Goal: Transaction & Acquisition: Purchase product/service

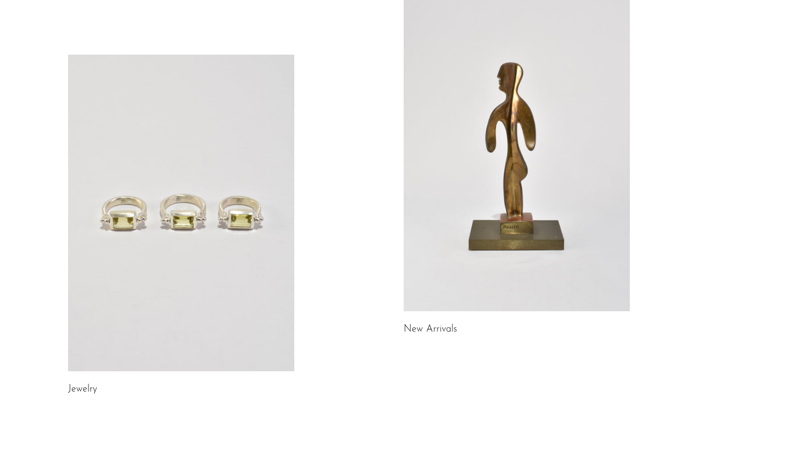
scroll to position [29, 0]
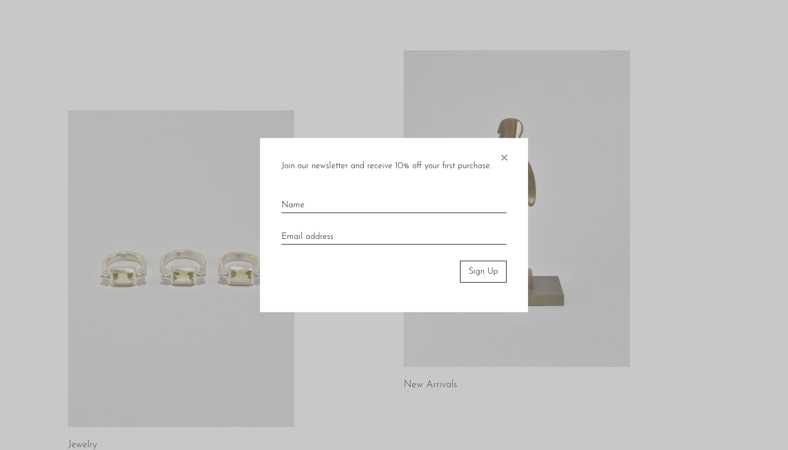
click at [492, 164] on p "Join our newsletter and receive 10% off your first purchase." at bounding box center [387, 167] width 210 height 14
click at [503, 156] on span "×" at bounding box center [504, 155] width 11 height 34
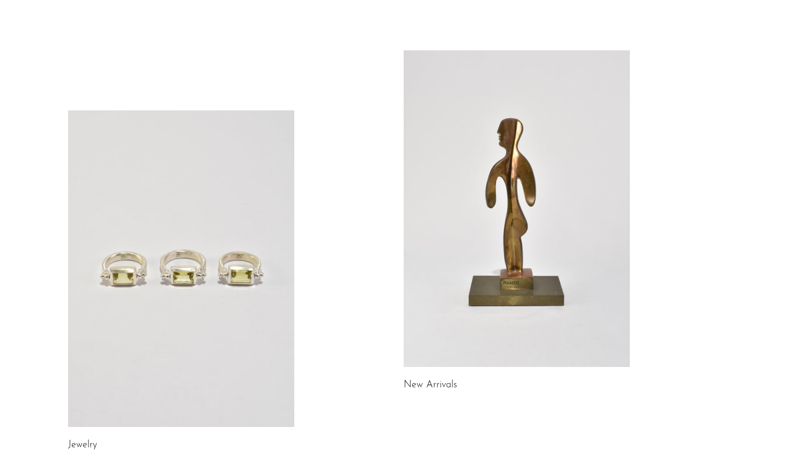
click at [245, 278] on link at bounding box center [181, 268] width 226 height 317
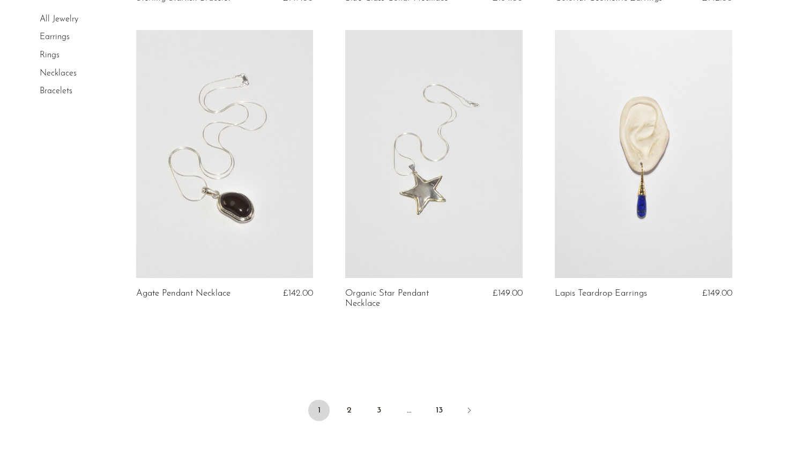
scroll to position [3342, 0]
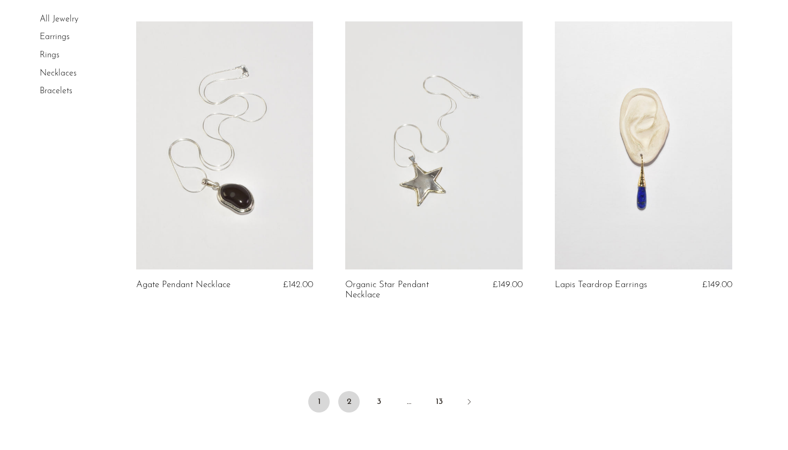
click at [349, 403] on link "2" at bounding box center [348, 402] width 21 height 21
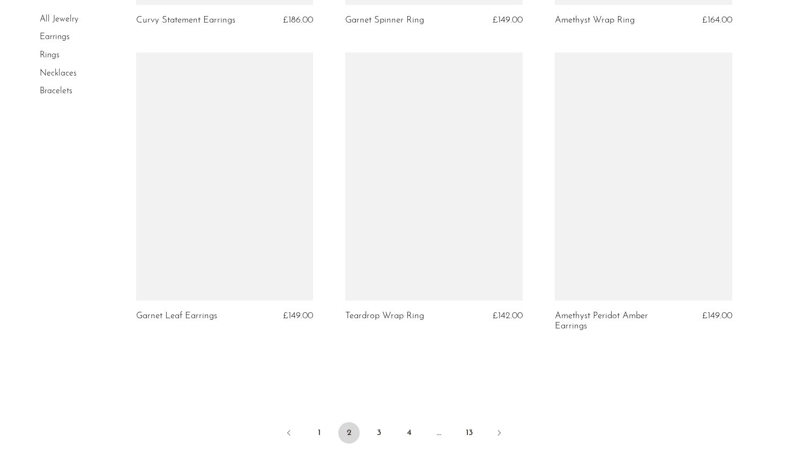
scroll to position [3351, 0]
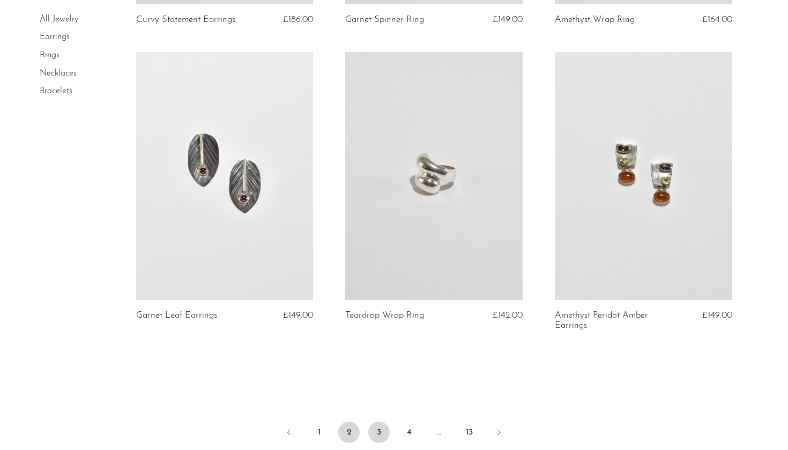
click at [379, 426] on link "3" at bounding box center [378, 432] width 21 height 21
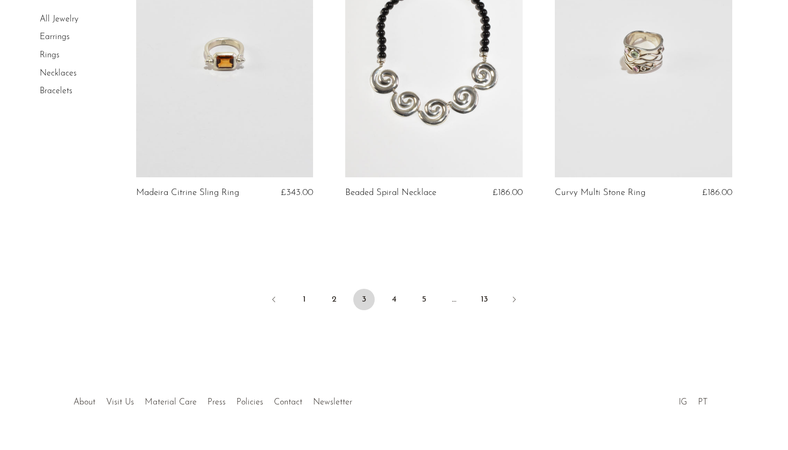
scroll to position [3510, 0]
click at [393, 290] on link "4" at bounding box center [393, 300] width 21 height 21
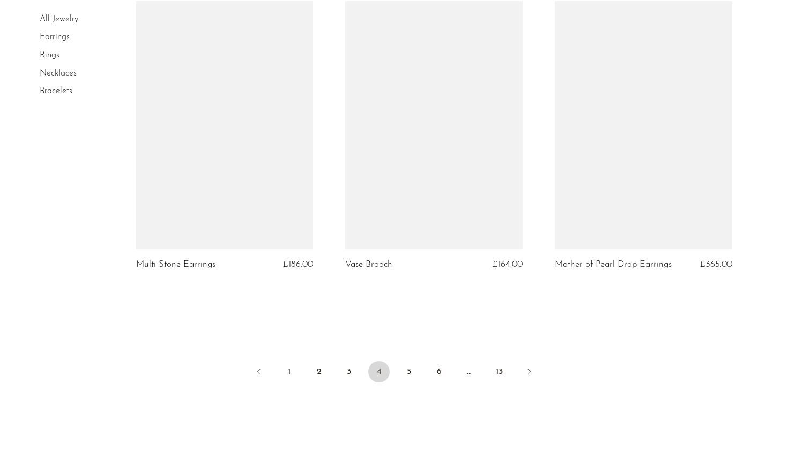
scroll to position [3408, 0]
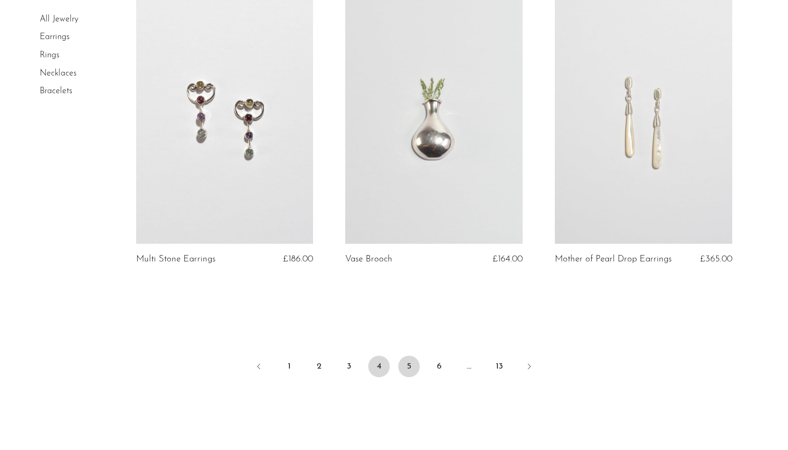
click at [412, 367] on link "5" at bounding box center [408, 366] width 21 height 21
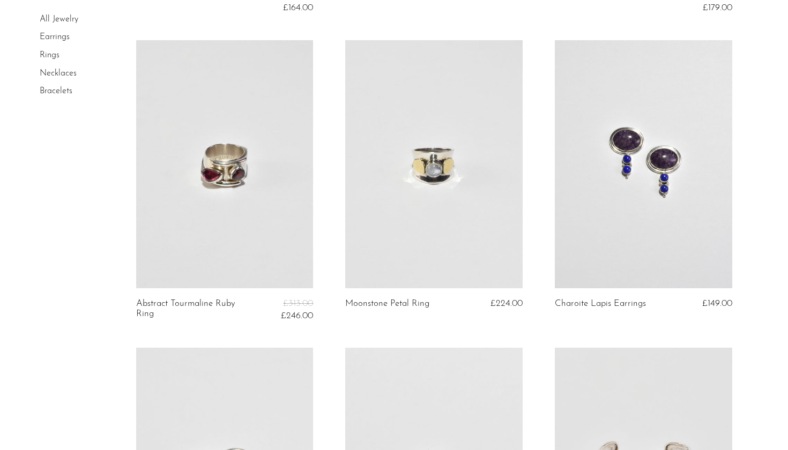
scroll to position [664, 0]
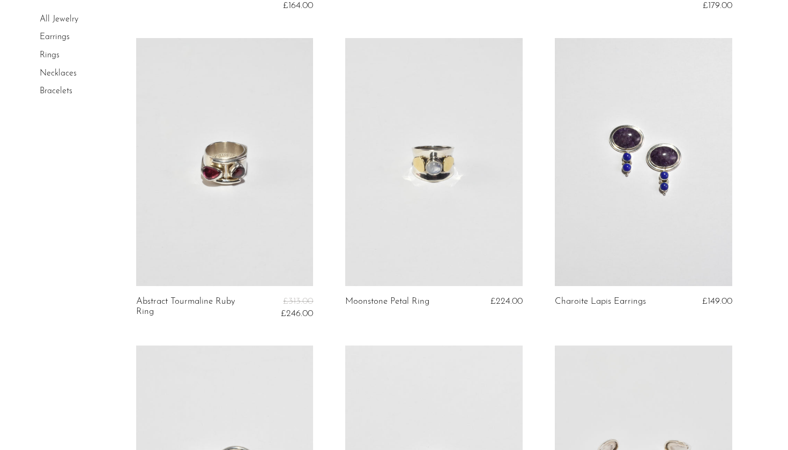
click at [231, 179] on link at bounding box center [225, 162] width 178 height 248
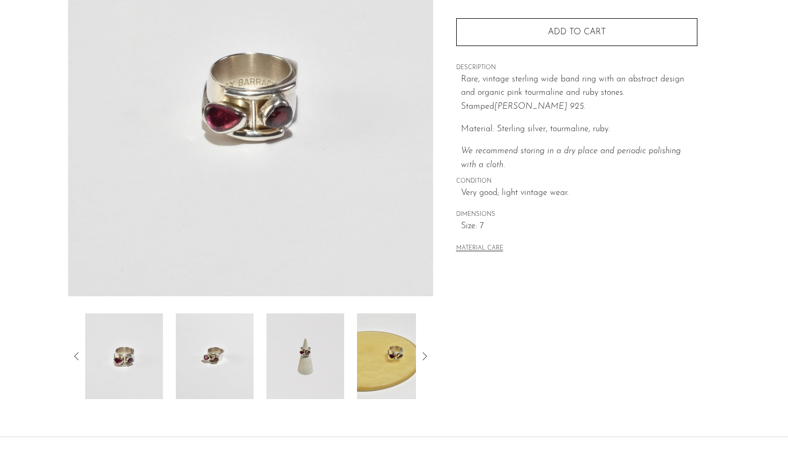
scroll to position [157, 0]
click at [141, 351] on img at bounding box center [124, 355] width 78 height 86
click at [206, 367] on img at bounding box center [215, 355] width 78 height 86
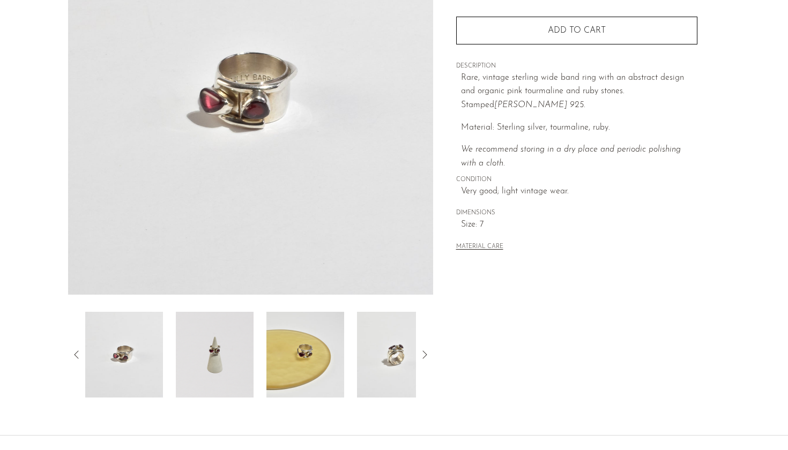
click at [228, 364] on img at bounding box center [215, 355] width 78 height 86
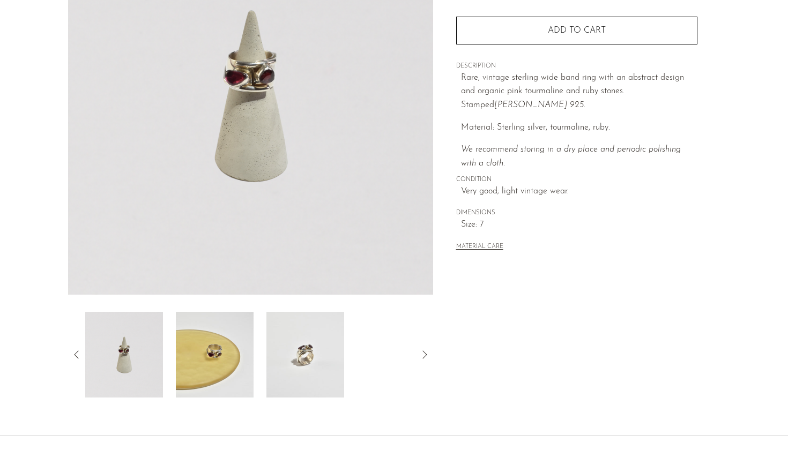
click at [238, 365] on img at bounding box center [215, 355] width 78 height 86
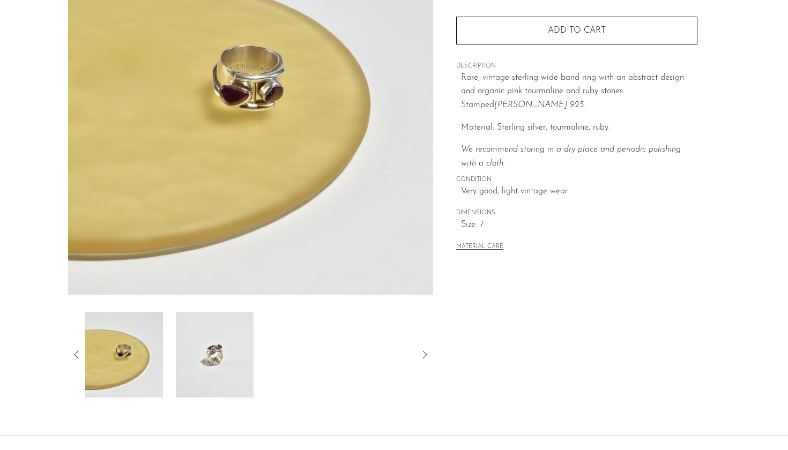
click at [238, 365] on img at bounding box center [215, 355] width 78 height 86
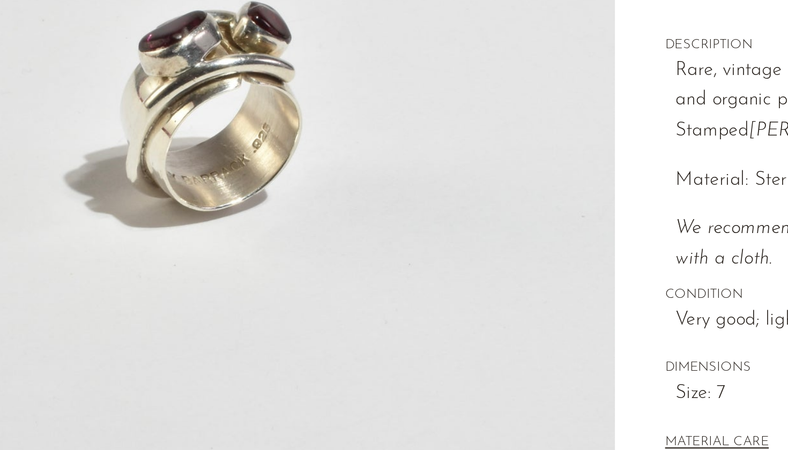
scroll to position [155, 0]
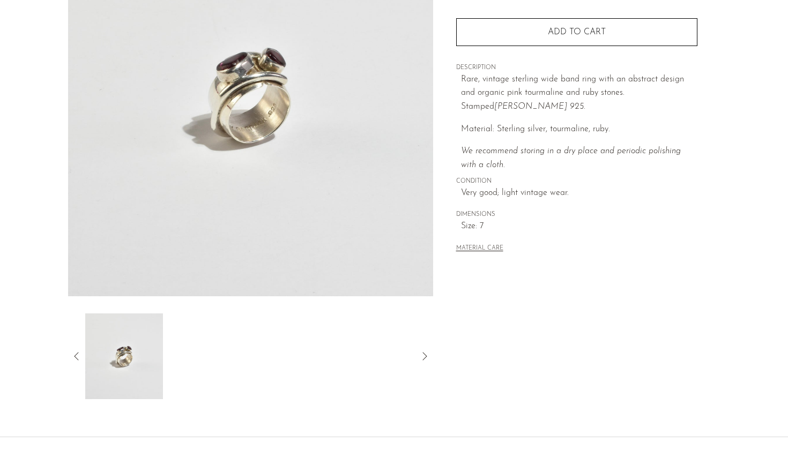
click at [491, 245] on button "MATERIAL CARE" at bounding box center [479, 249] width 47 height 8
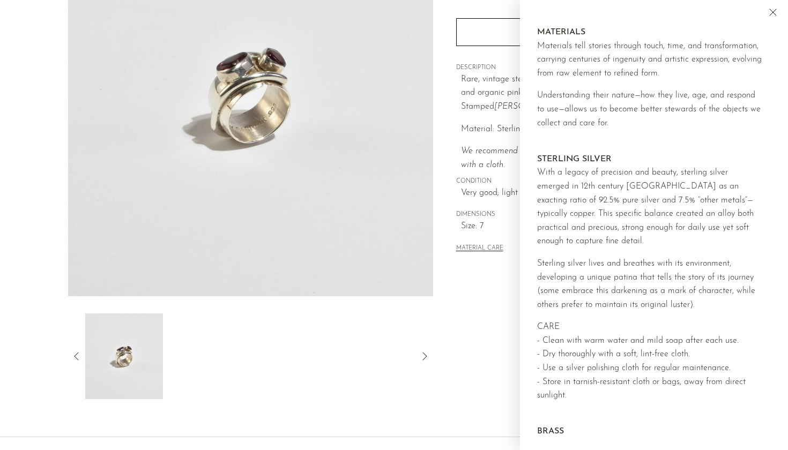
click at [463, 287] on div "Collections Jewelry Abstract Tourmaline Ruby Ring £313.00 £246.00 Starting at $…" at bounding box center [576, 146] width 287 height 505
click at [488, 315] on div "Collections Jewelry Abstract Tourmaline Ruby Ring £313.00 £246.00 Starting at $…" at bounding box center [576, 146] width 287 height 505
click at [774, 14] on icon "Close" at bounding box center [773, 12] width 6 height 6
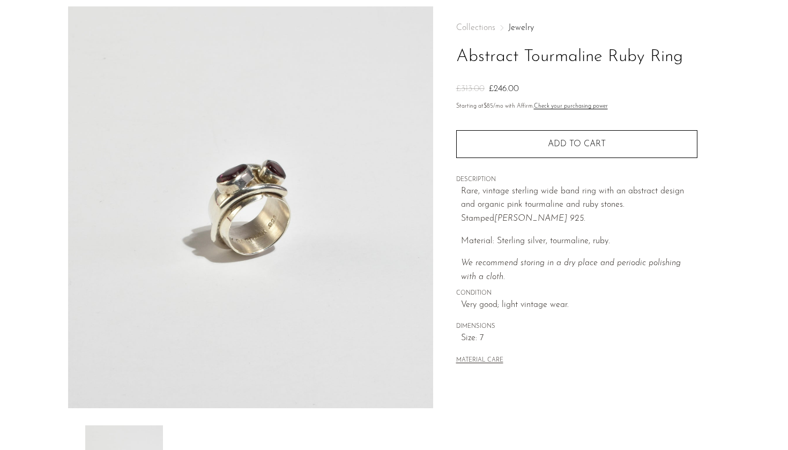
scroll to position [43, 0]
drag, startPoint x: 662, startPoint y: 202, endPoint x: 684, endPoint y: 215, distance: 25.5
click at [684, 215] on p "Rare, vintage sterling wide band ring with an abstract design and organic pink …" at bounding box center [579, 204] width 237 height 41
click at [683, 196] on p "Rare, vintage sterling wide band ring with an abstract design and organic pink …" at bounding box center [579, 204] width 237 height 41
drag, startPoint x: 665, startPoint y: 203, endPoint x: 682, endPoint y: 212, distance: 19.4
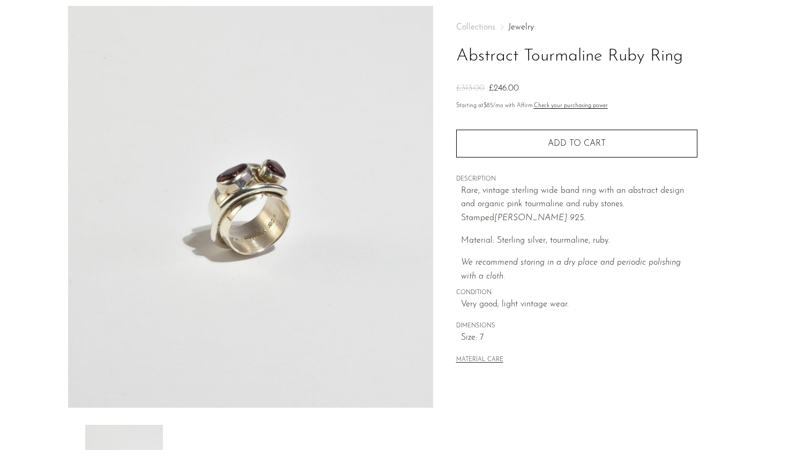
click at [682, 212] on p "Rare, vintage sterling wide band ring with an abstract design and organic pink …" at bounding box center [579, 204] width 237 height 41
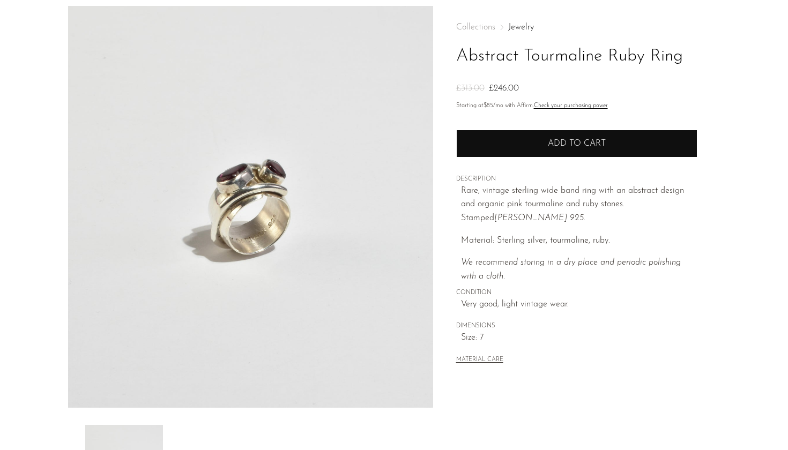
click at [601, 144] on span "Add to cart" at bounding box center [577, 143] width 58 height 9
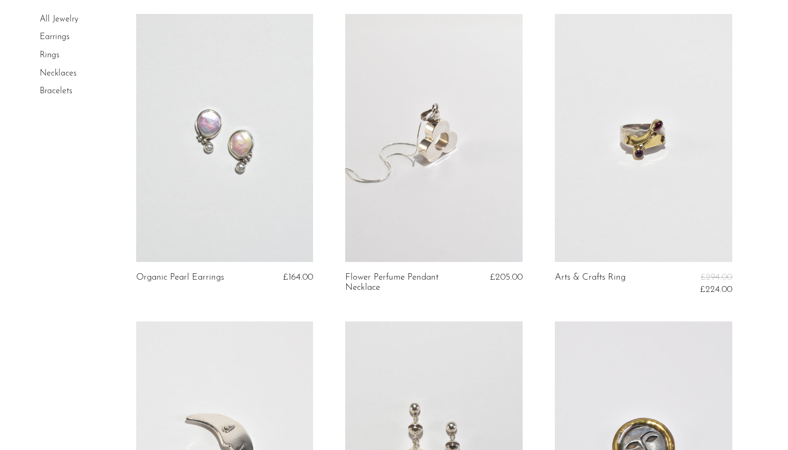
scroll to position [1294, 0]
click at [641, 174] on link at bounding box center [644, 136] width 178 height 248
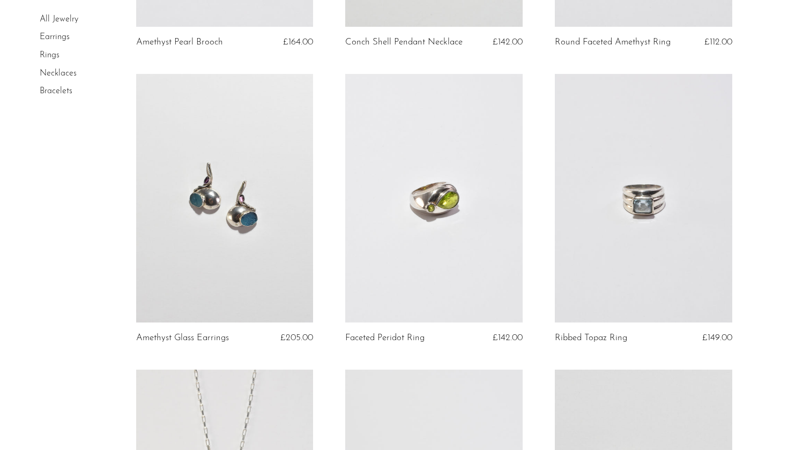
scroll to position [2726, 0]
click at [423, 220] on link at bounding box center [434, 196] width 178 height 248
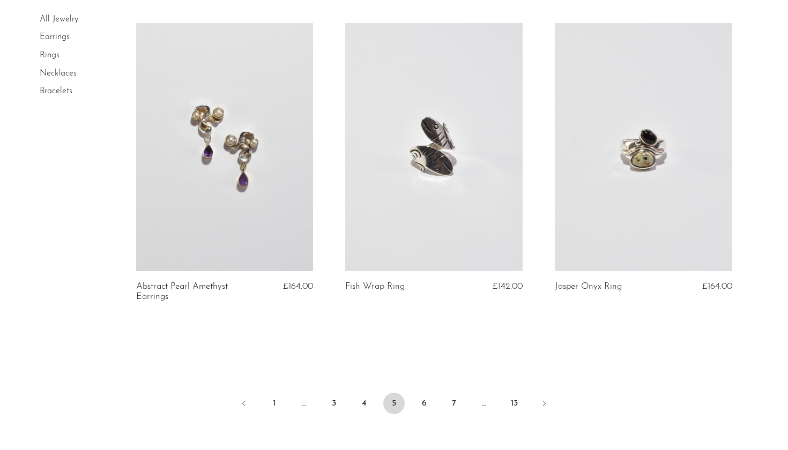
scroll to position [3373, 0]
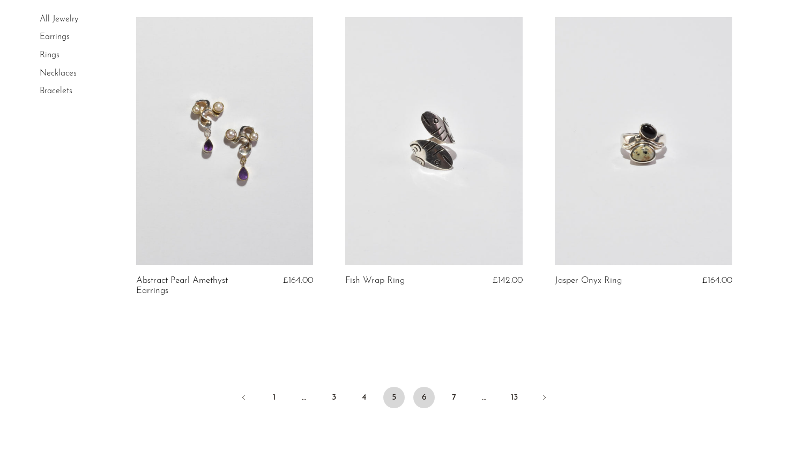
click at [425, 392] on link "6" at bounding box center [423, 397] width 21 height 21
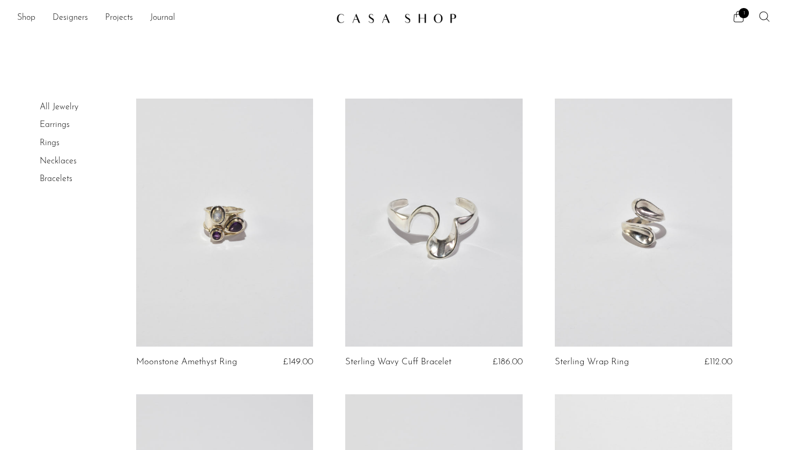
click at [763, 13] on icon at bounding box center [764, 16] width 13 height 13
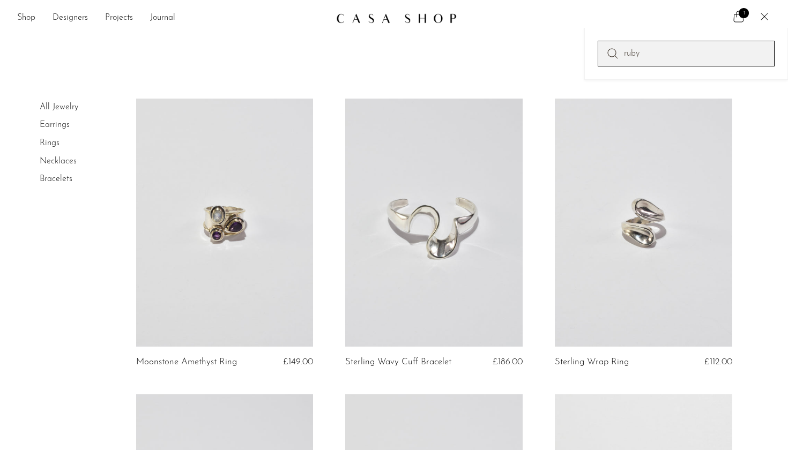
type input "ruby"
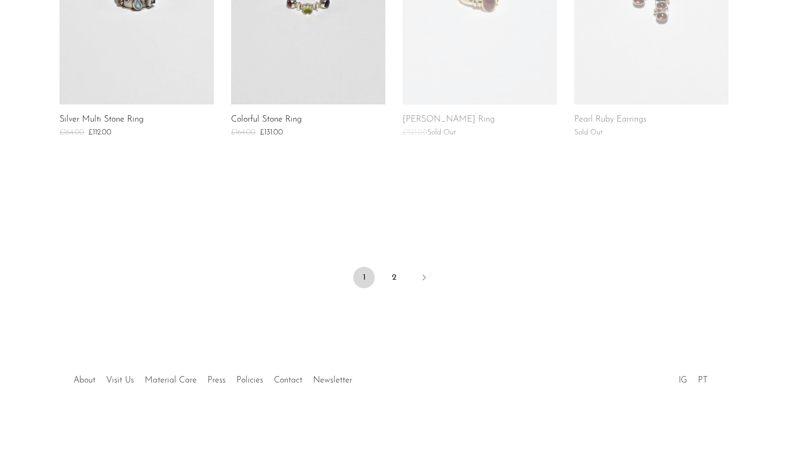
scroll to position [877, 0]
click at [393, 275] on link "2" at bounding box center [393, 278] width 21 height 21
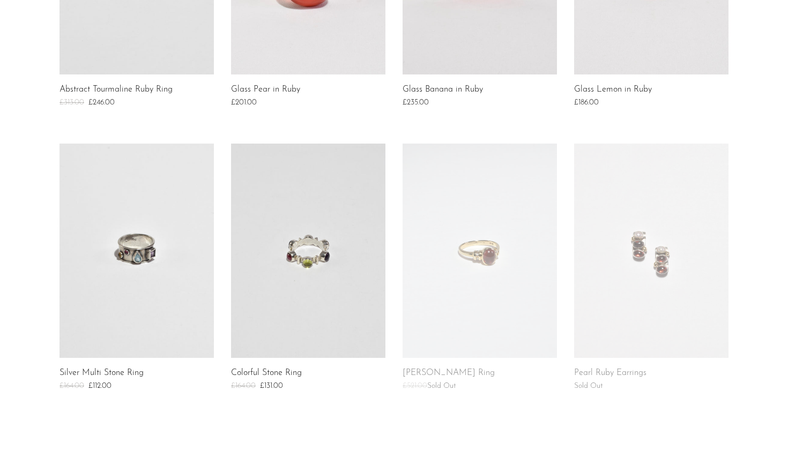
scroll to position [628, 0]
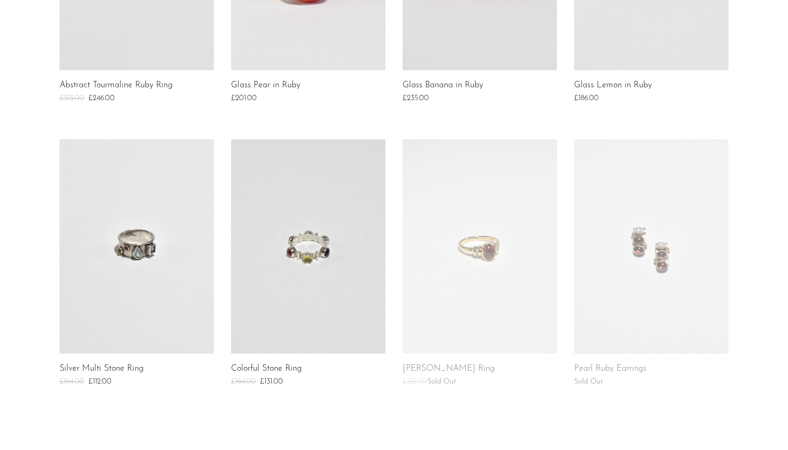
click at [311, 293] on link at bounding box center [308, 246] width 154 height 215
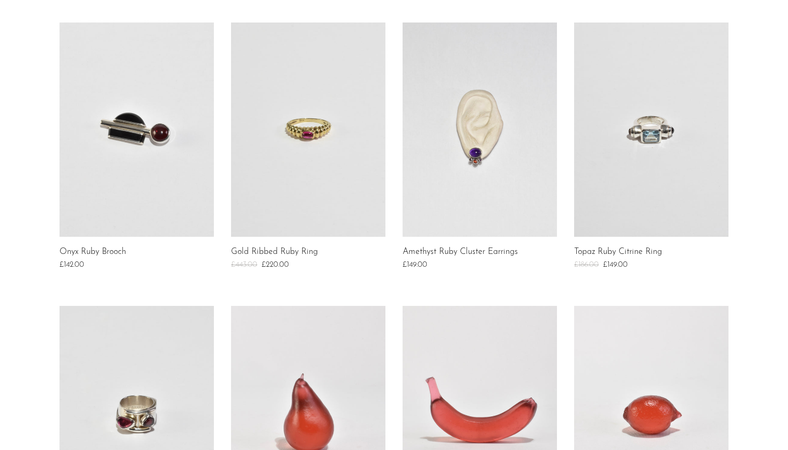
scroll to position [114, 0]
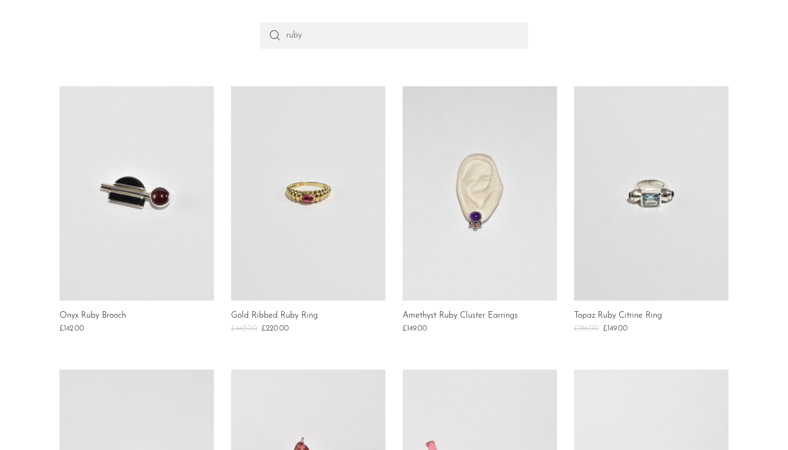
click at [315, 197] on link at bounding box center [308, 193] width 154 height 215
click at [479, 237] on link at bounding box center [480, 193] width 154 height 215
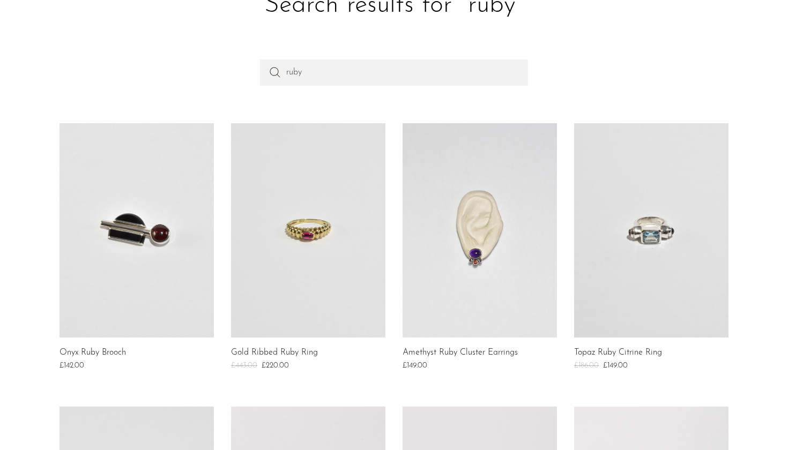
scroll to position [102, 0]
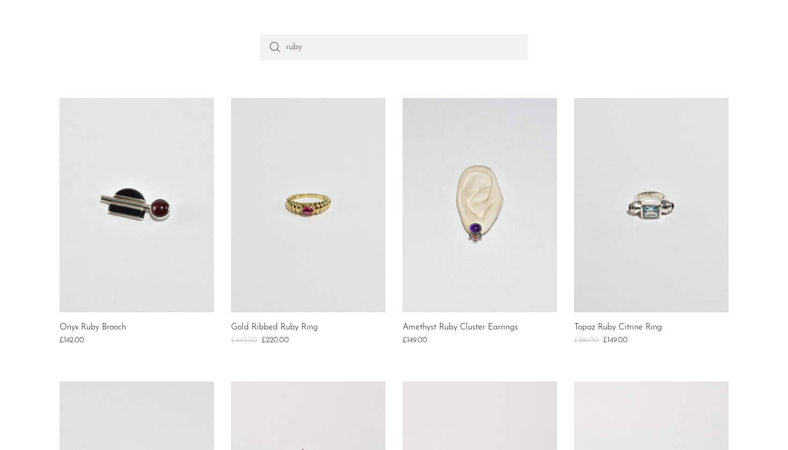
click at [649, 220] on link at bounding box center [651, 205] width 154 height 215
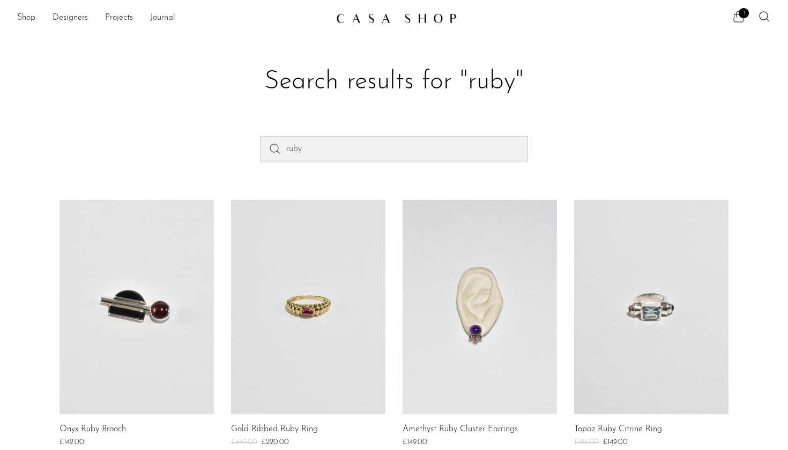
scroll to position [0, 0]
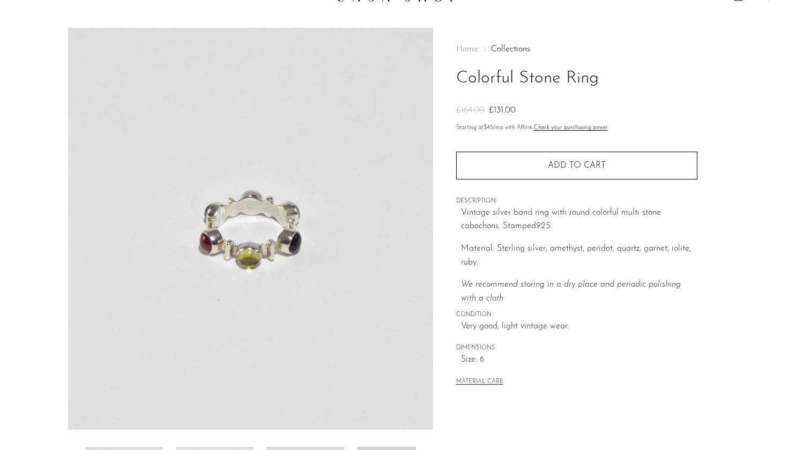
scroll to position [23, 0]
click at [262, 242] on img at bounding box center [250, 227] width 365 height 402
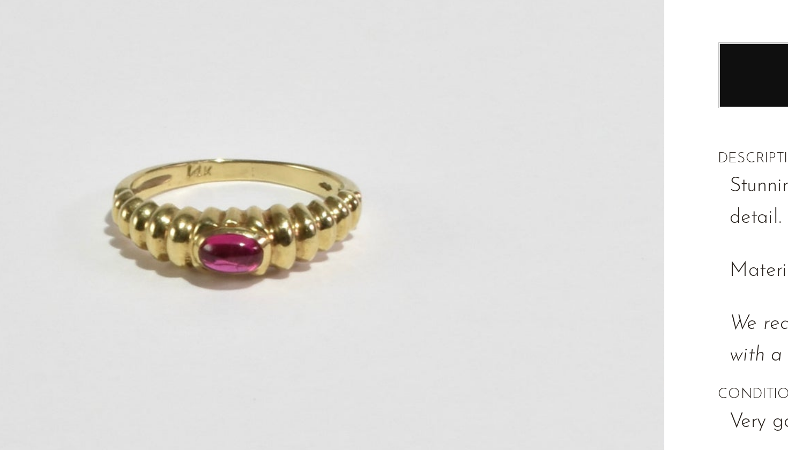
scroll to position [25, 0]
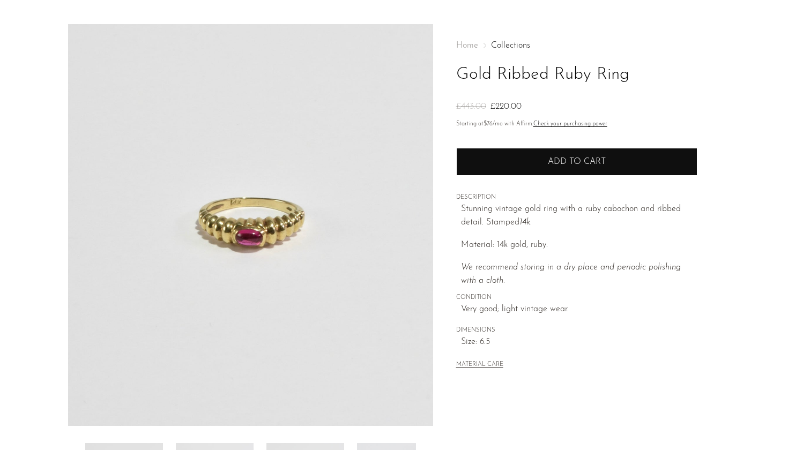
click at [597, 152] on button "Add to cart" at bounding box center [576, 162] width 241 height 28
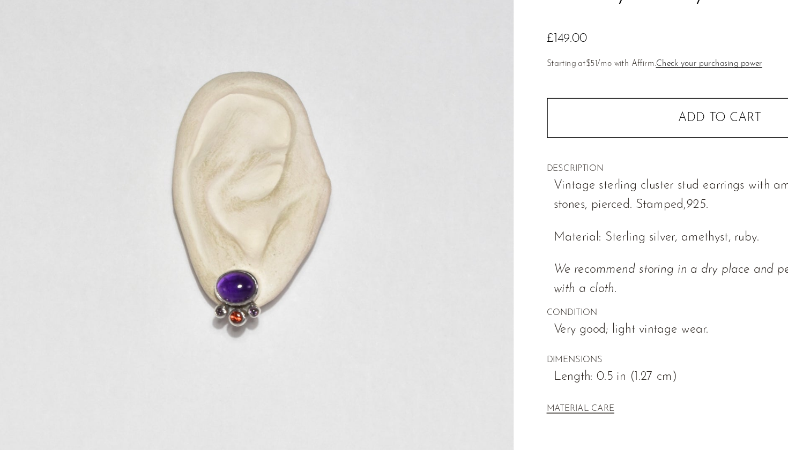
click at [171, 202] on img at bounding box center [250, 250] width 365 height 402
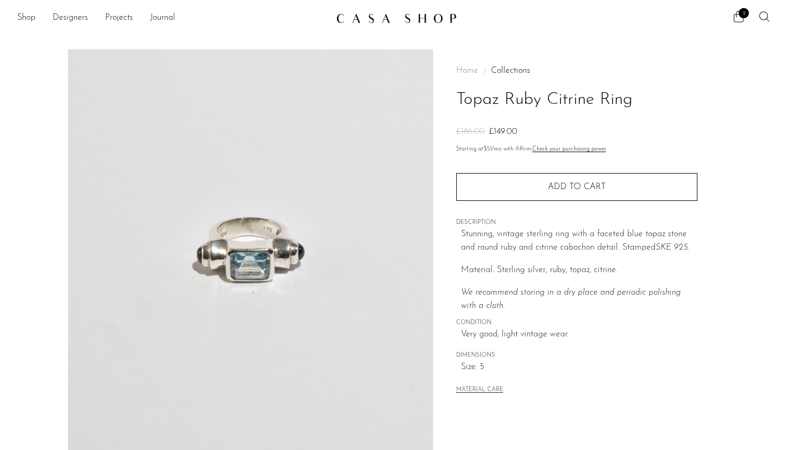
click at [290, 254] on img at bounding box center [250, 250] width 365 height 402
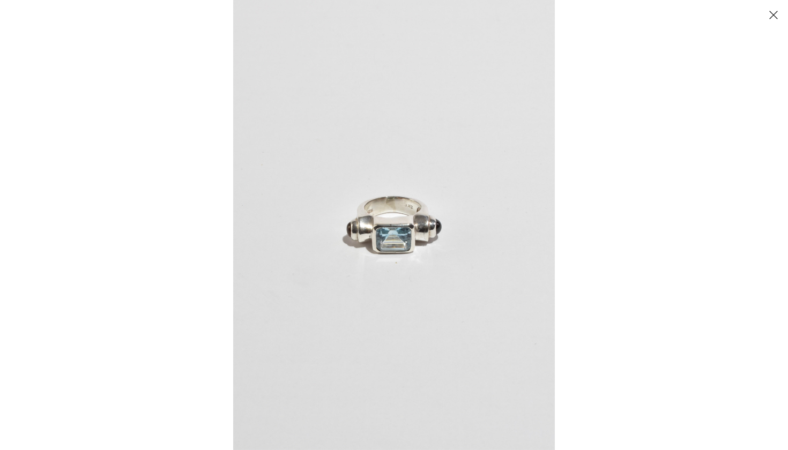
click at [350, 231] on img at bounding box center [394, 225] width 322 height 450
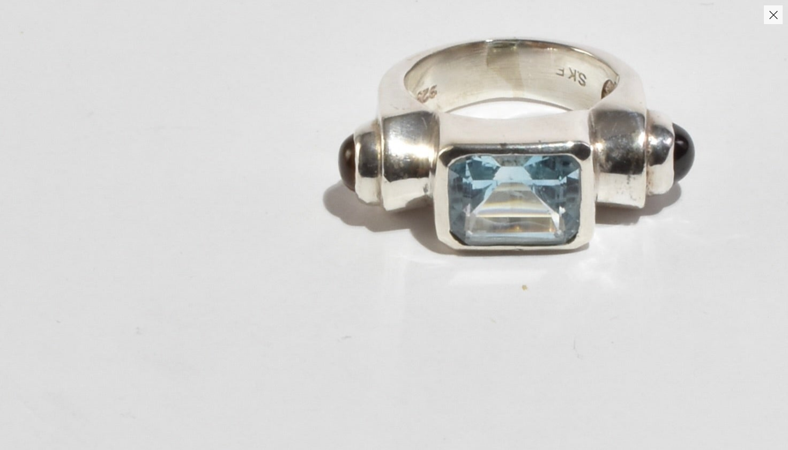
click at [779, 14] on button "Close" at bounding box center [773, 14] width 19 height 19
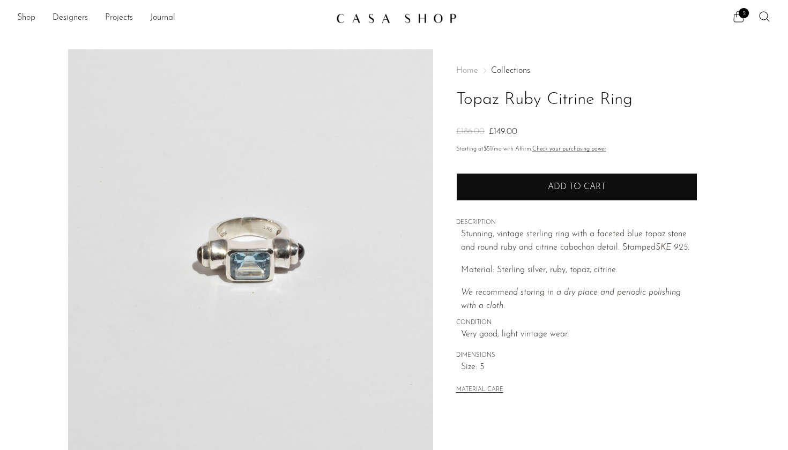
click at [625, 187] on button "Add to cart" at bounding box center [576, 187] width 241 height 28
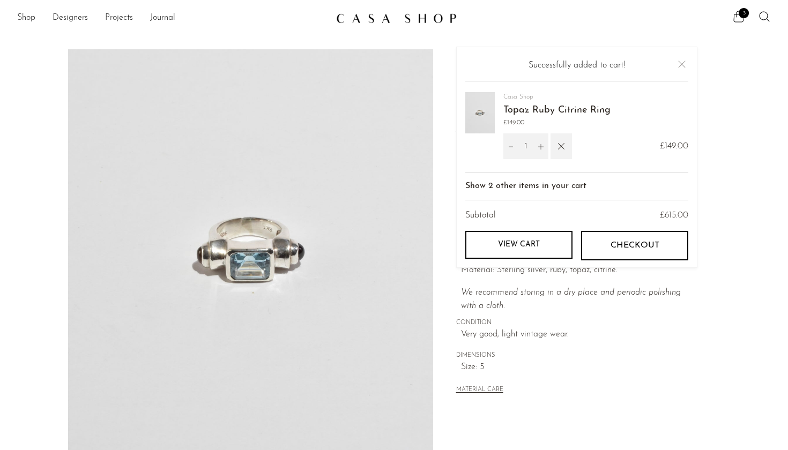
click at [683, 65] on button "Close" at bounding box center [682, 64] width 13 height 13
